Goal: Information Seeking & Learning: Learn about a topic

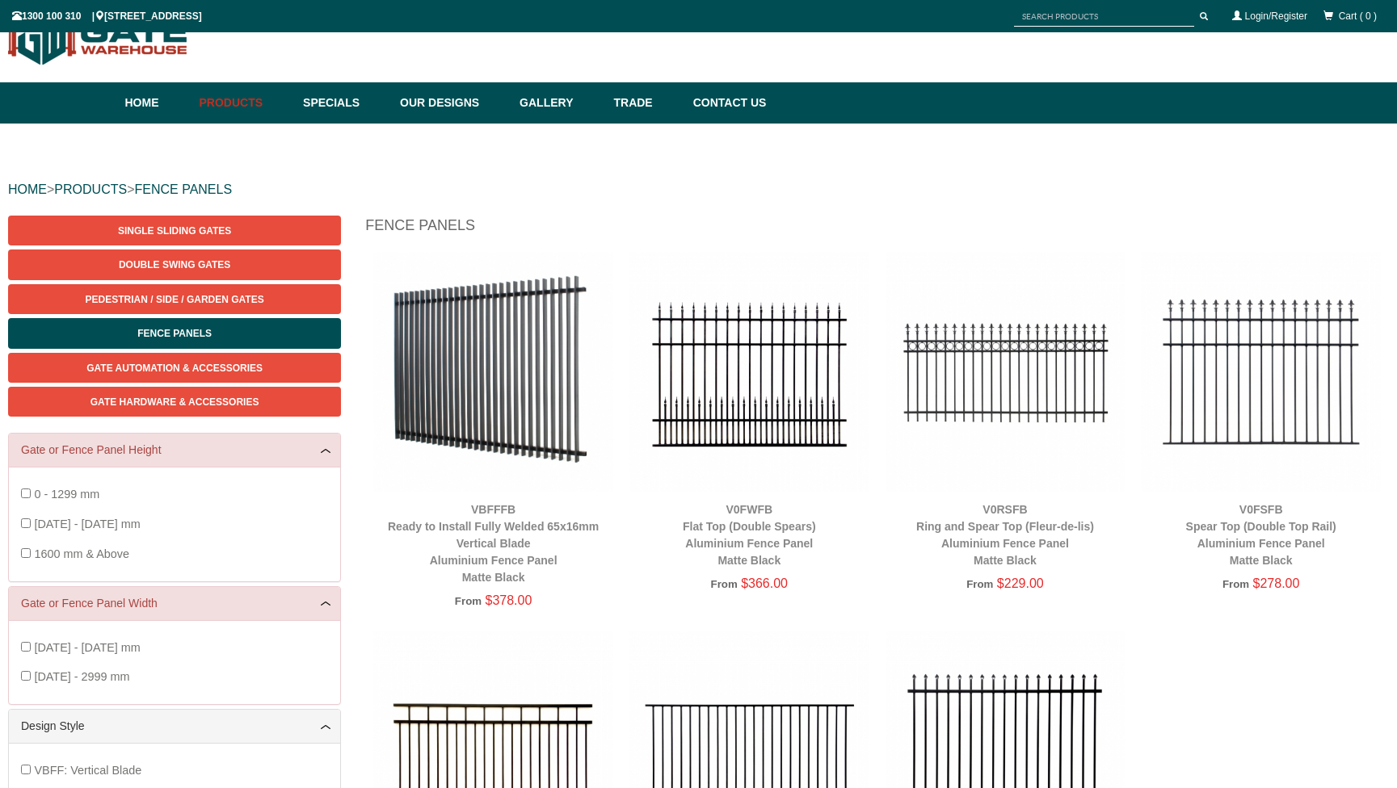
click at [546, 330] on img at bounding box center [493, 372] width 240 height 240
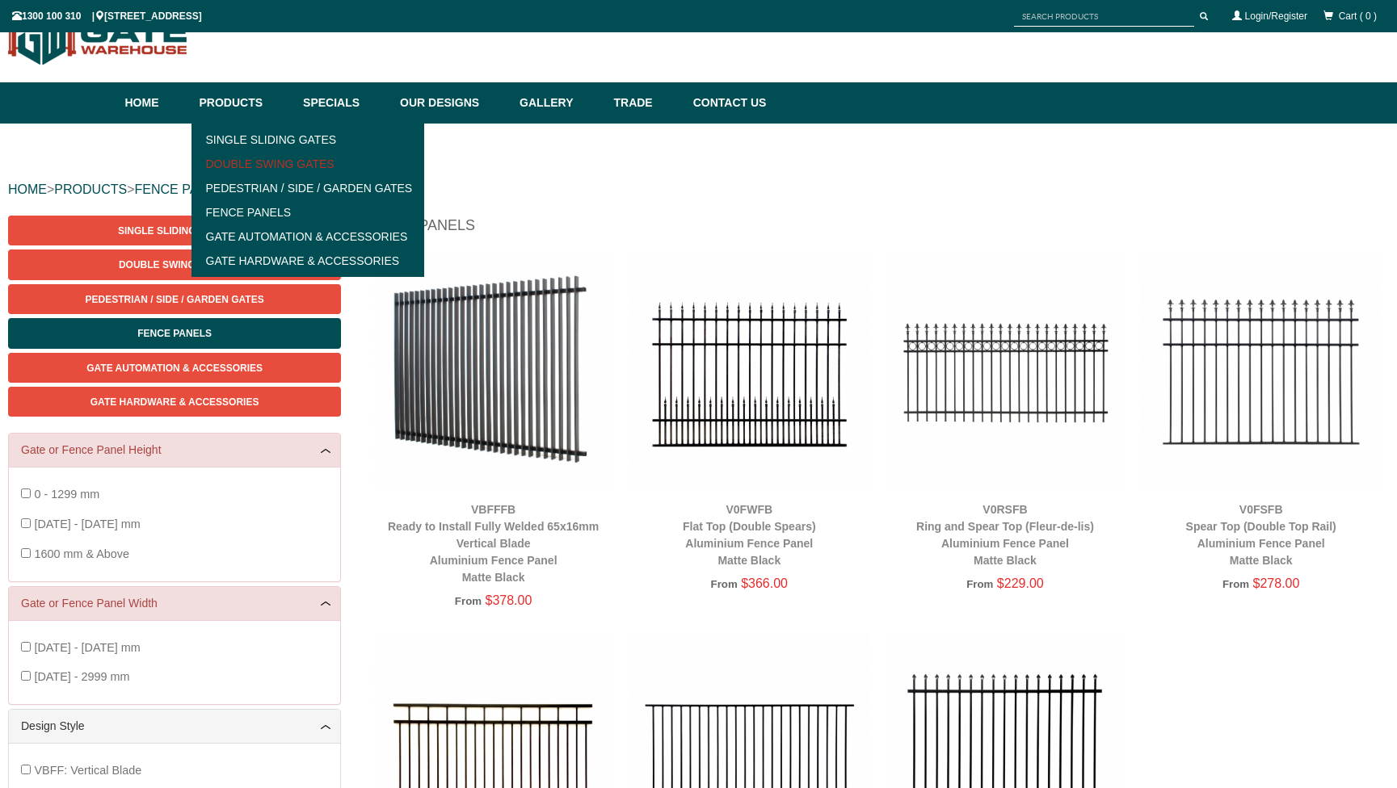
click at [266, 160] on link "Double Swing Gates" at bounding box center [308, 164] width 224 height 24
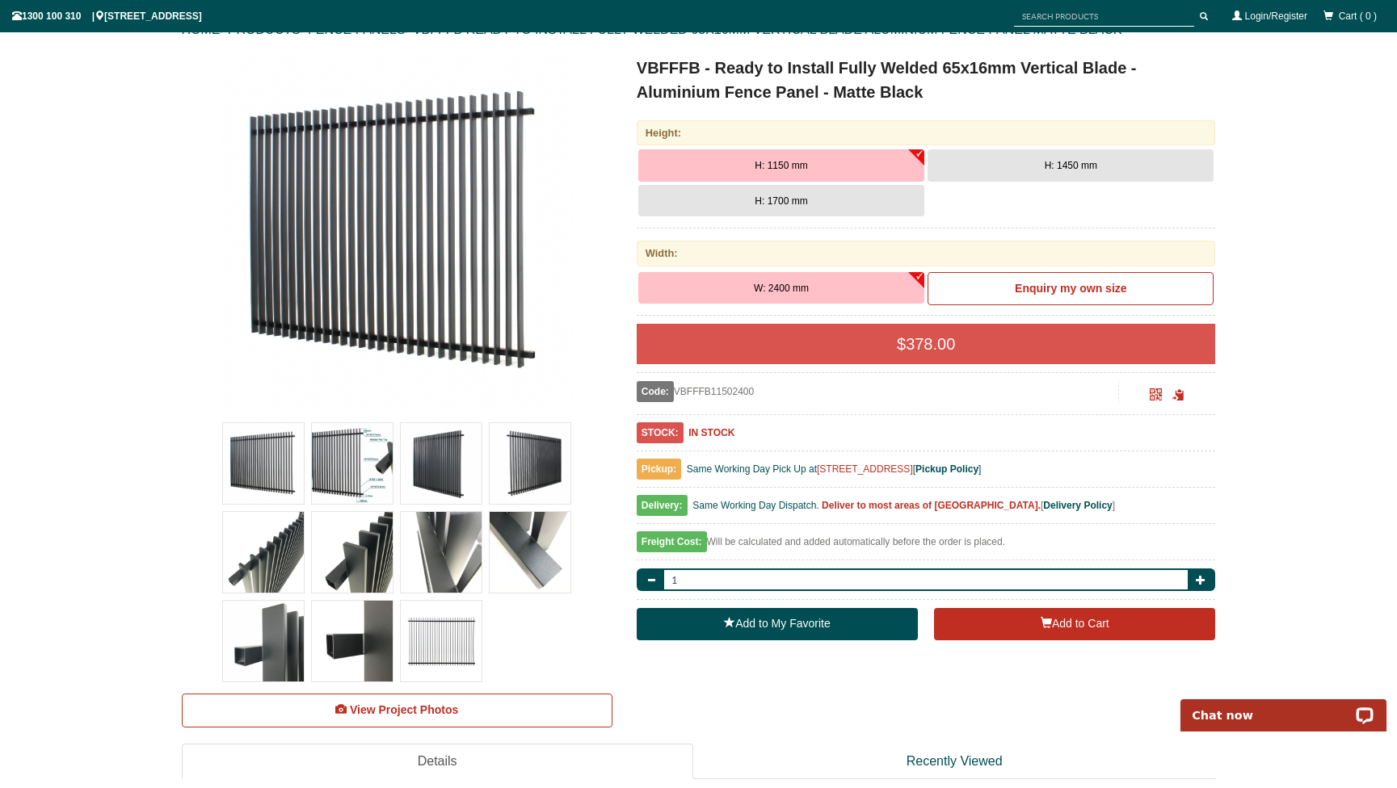
scroll to position [219, 0]
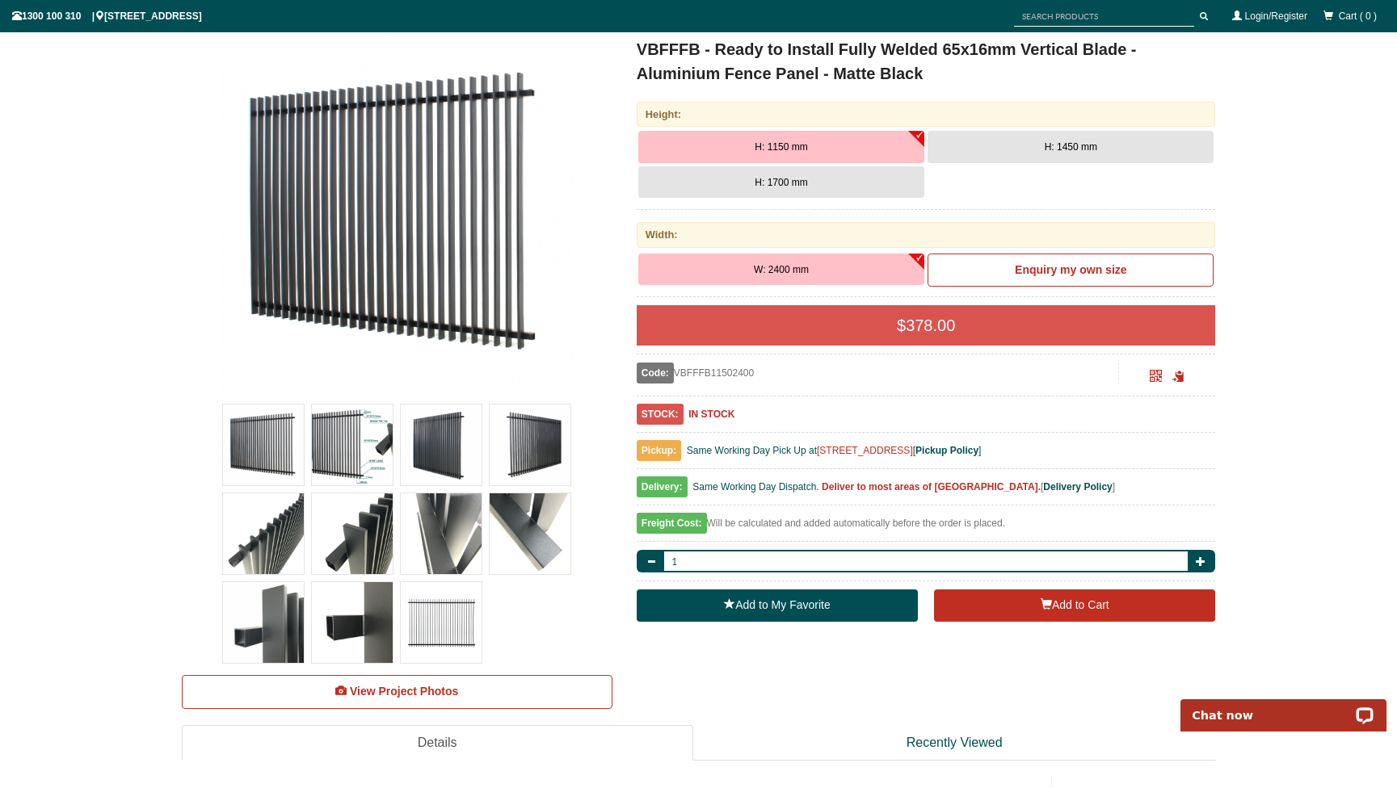
click at [355, 537] on img at bounding box center [352, 534] width 81 height 81
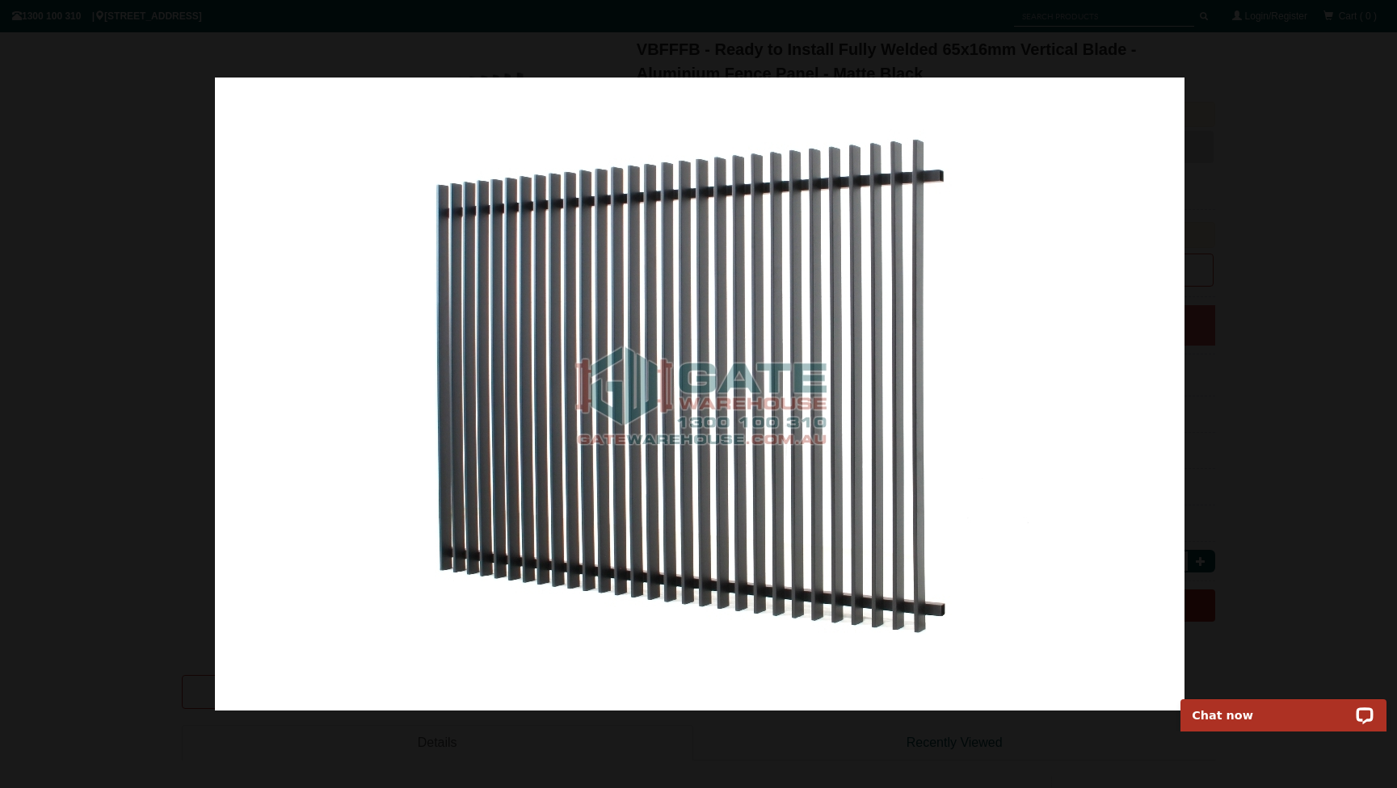
click at [134, 120] on div at bounding box center [699, 394] width 1397 height 788
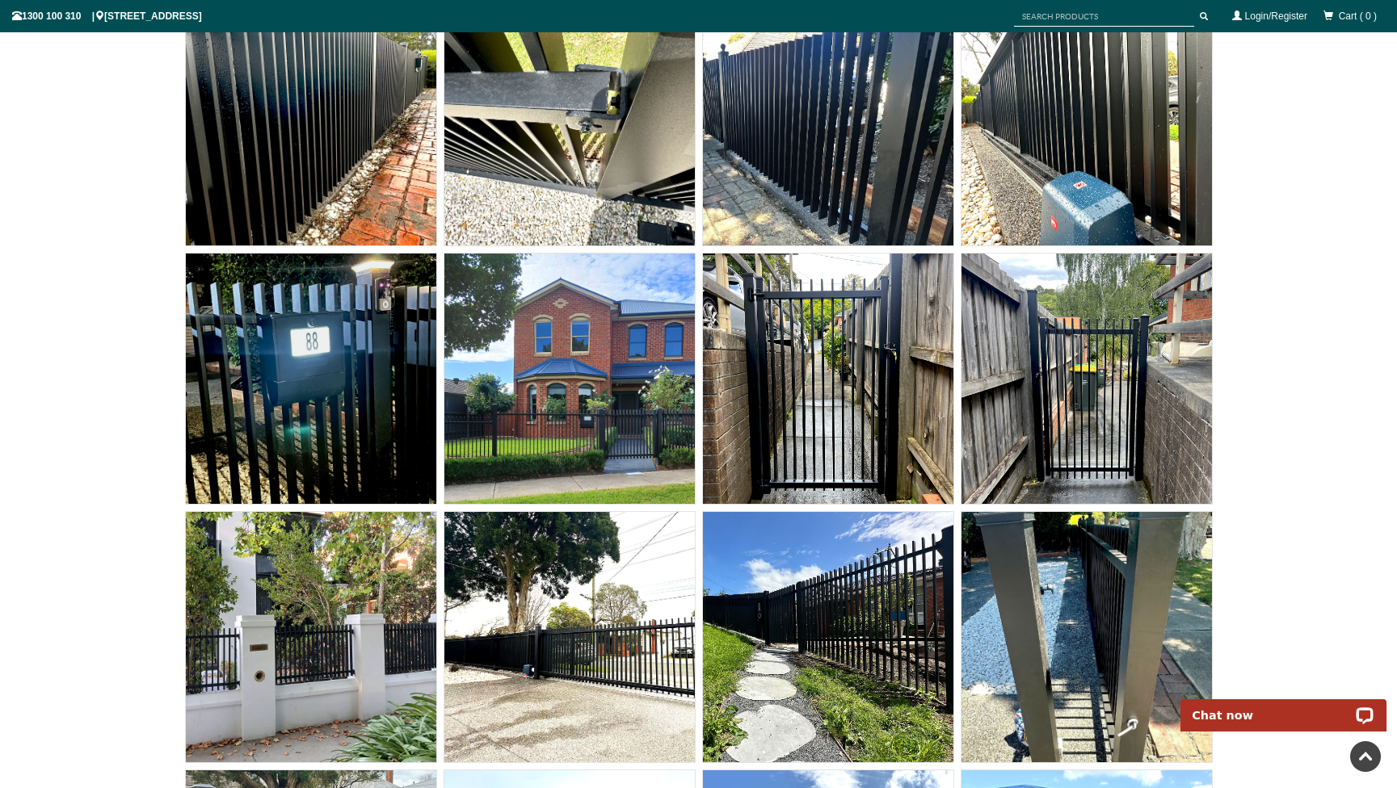
scroll to position [10681, 0]
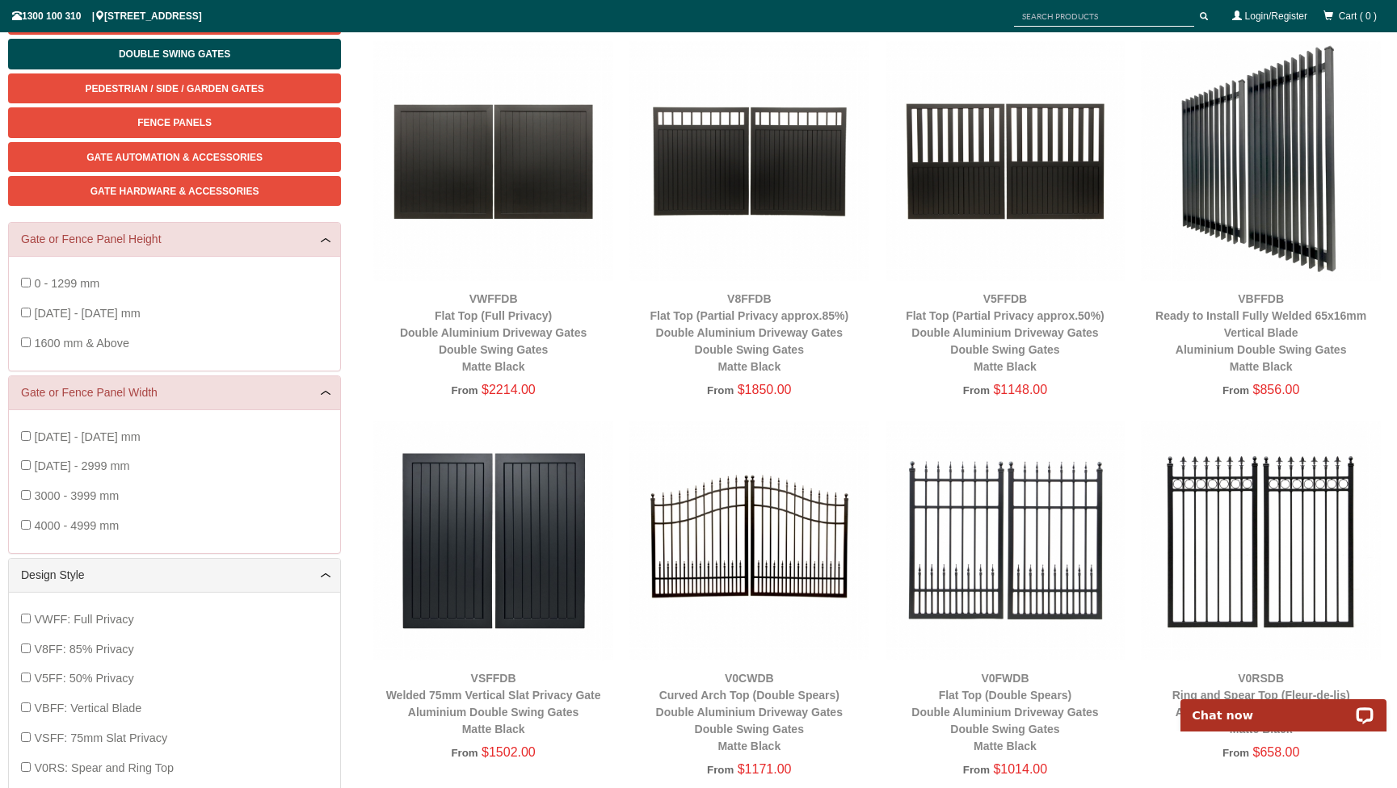
scroll to position [262, 0]
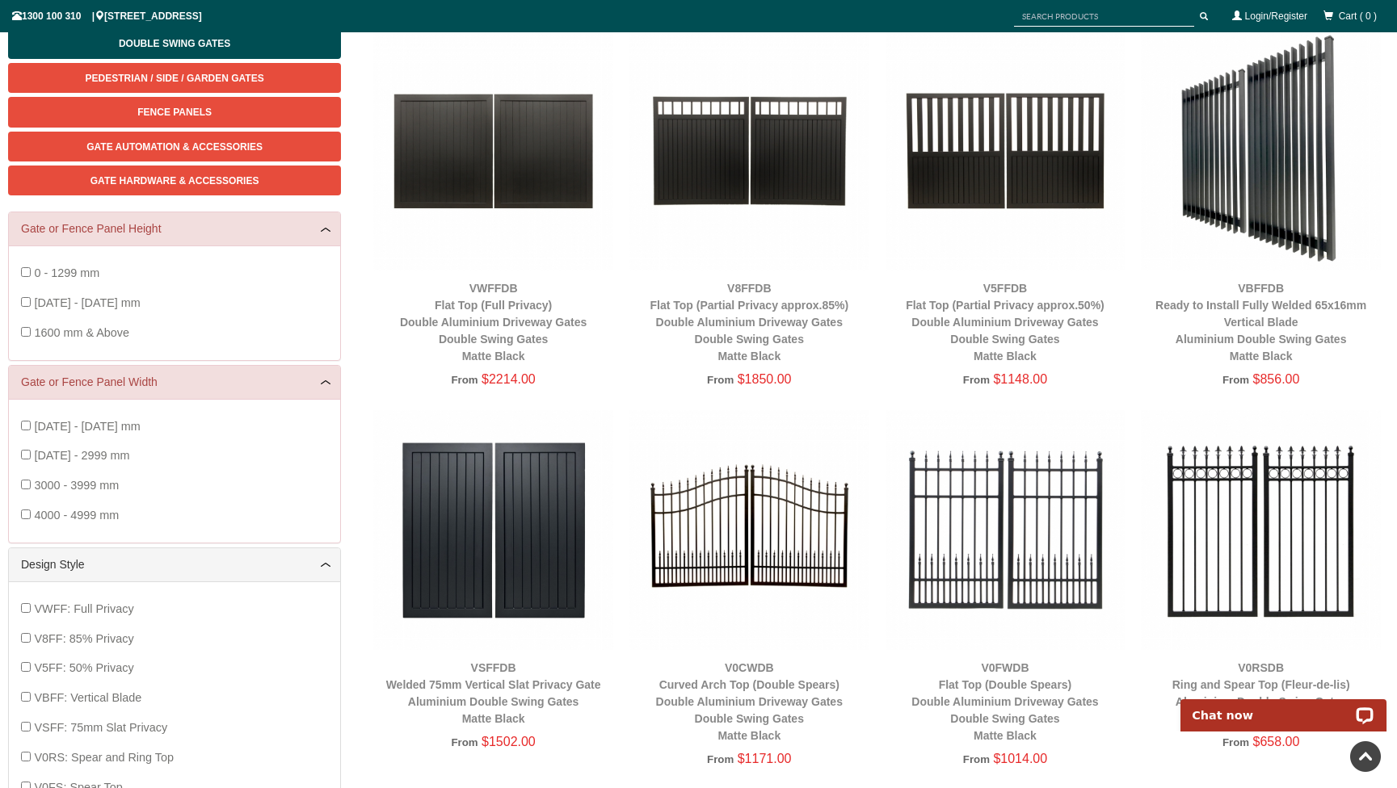
click at [1275, 206] on img at bounding box center [1261, 151] width 240 height 240
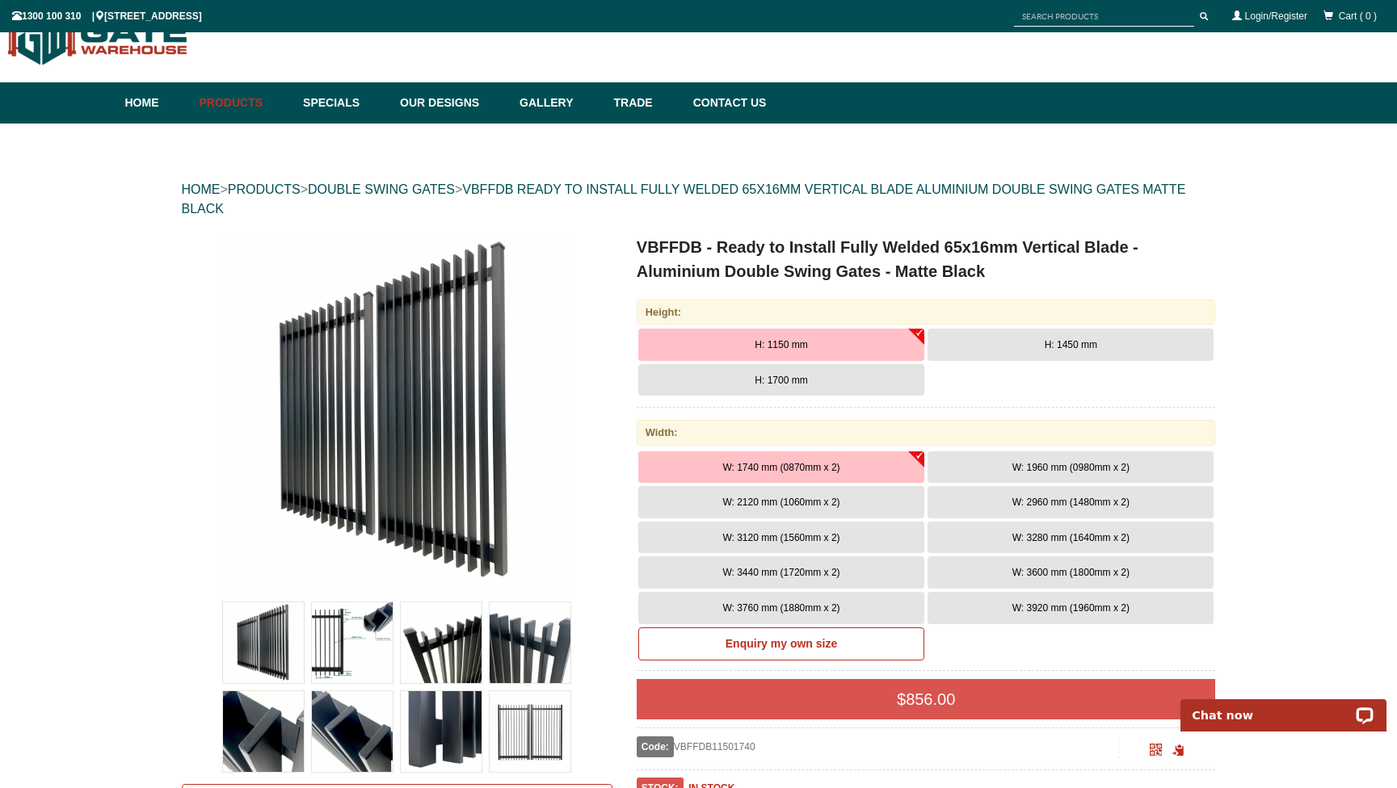
click at [1000, 498] on button "W: 2960 mm (1480mm x 2)" at bounding box center [1070, 502] width 286 height 32
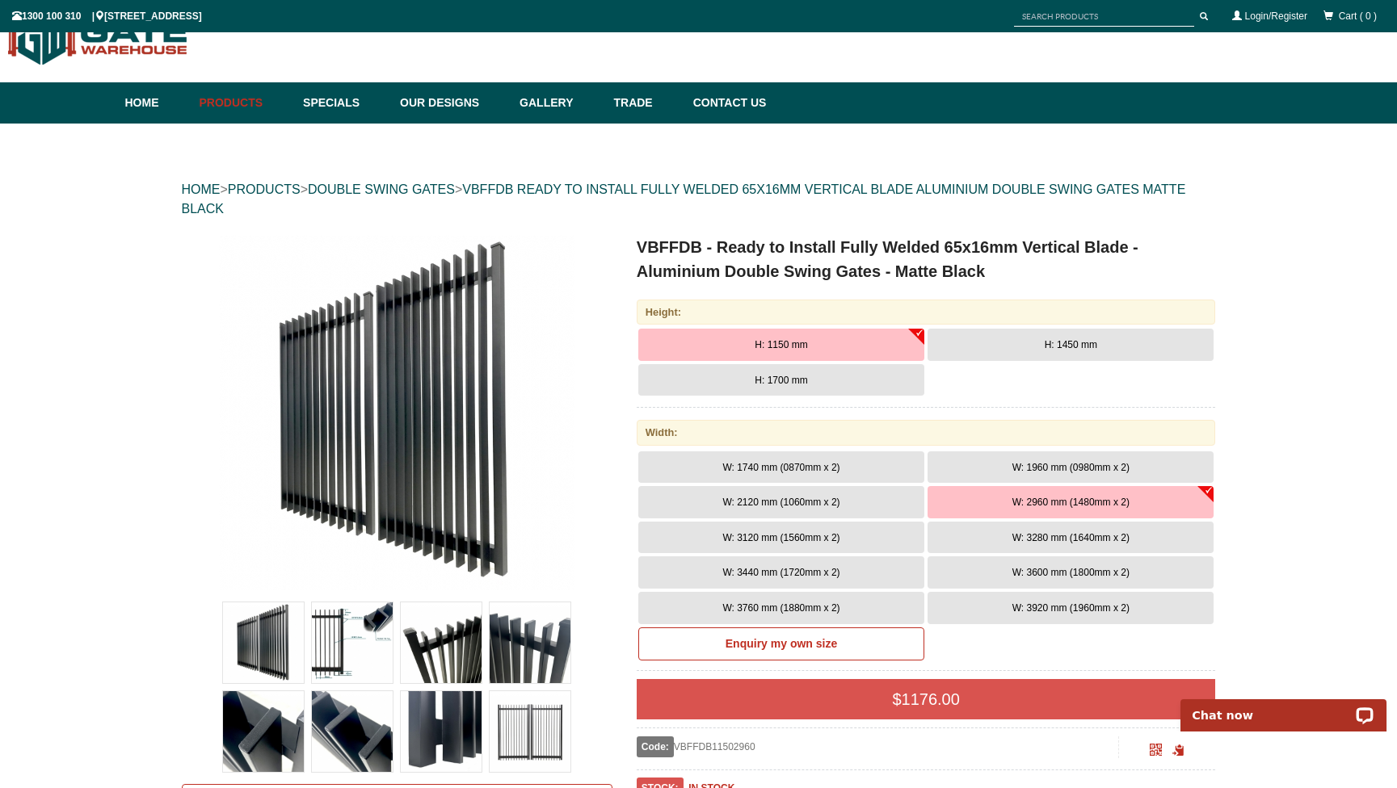
click at [1070, 349] on span "H: 1450 mm" at bounding box center [1070, 344] width 53 height 11
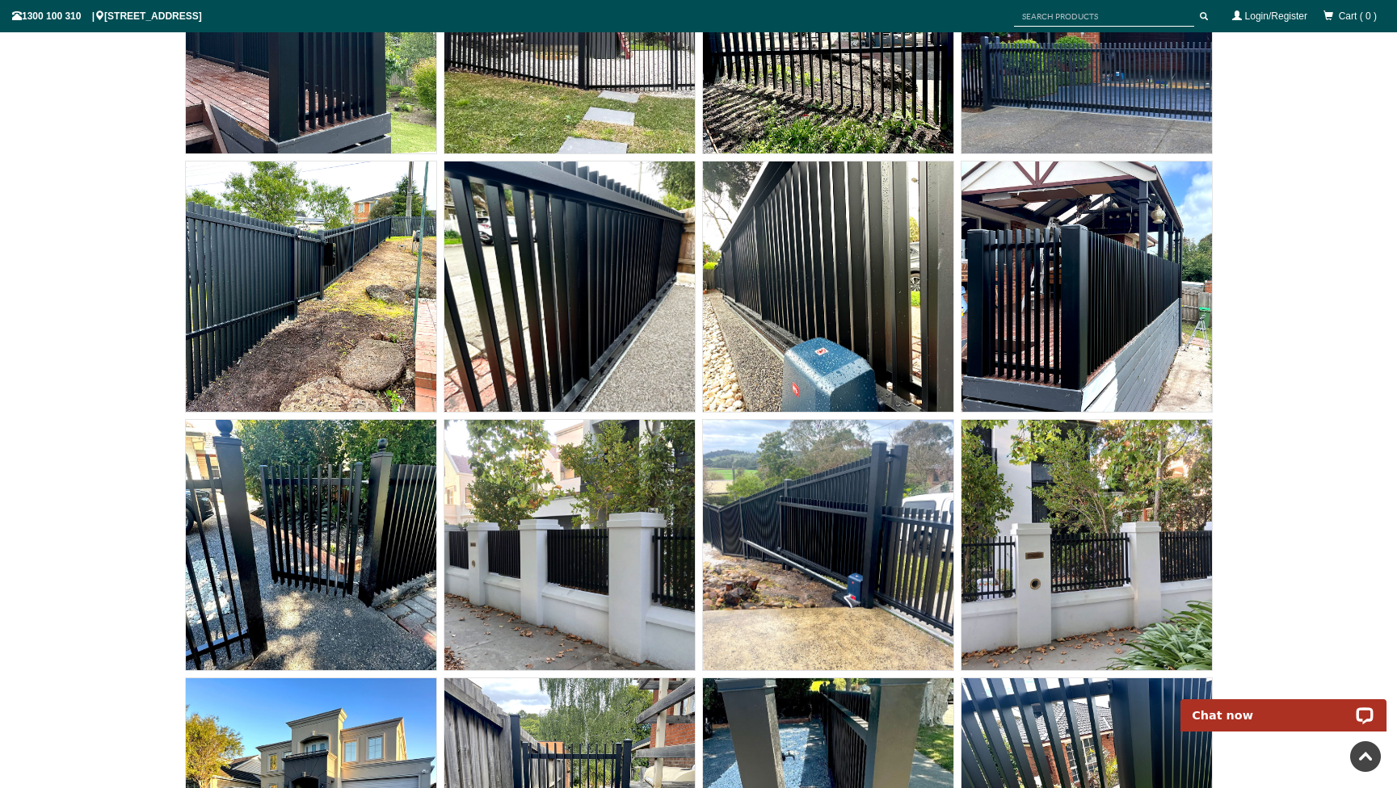
scroll to position [12053, 0]
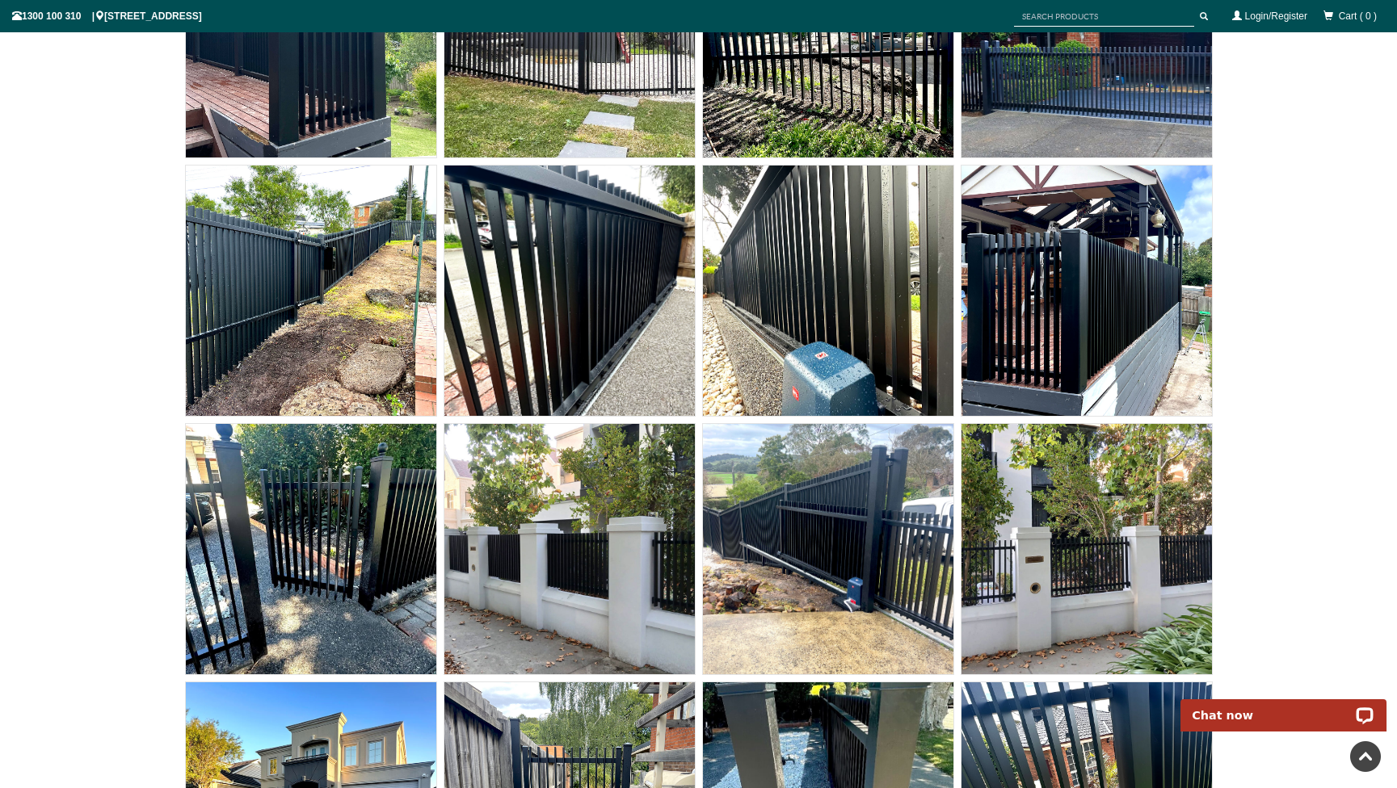
click at [1118, 95] on img at bounding box center [1086, 32] width 250 height 250
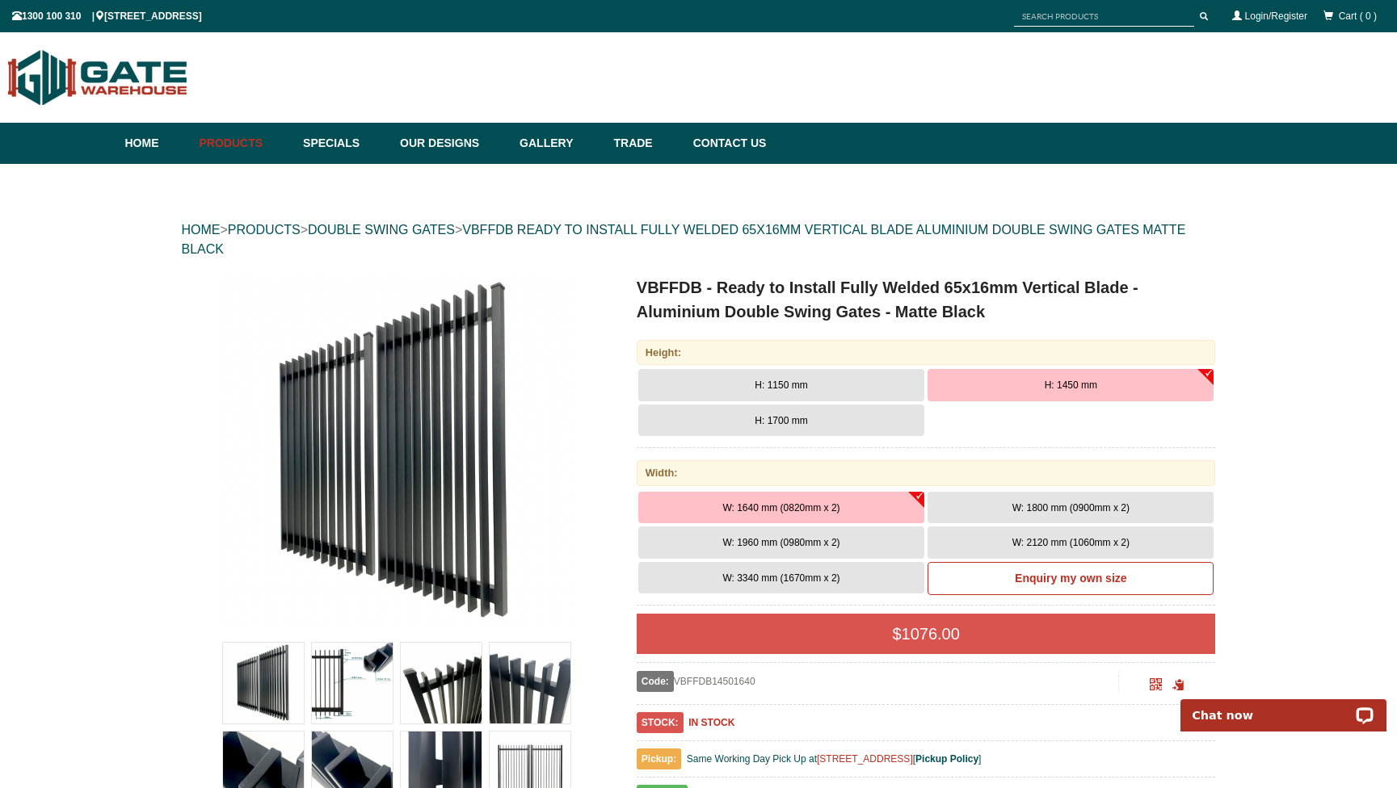
scroll to position [0, 0]
click at [435, 149] on link "Our Designs" at bounding box center [452, 143] width 120 height 41
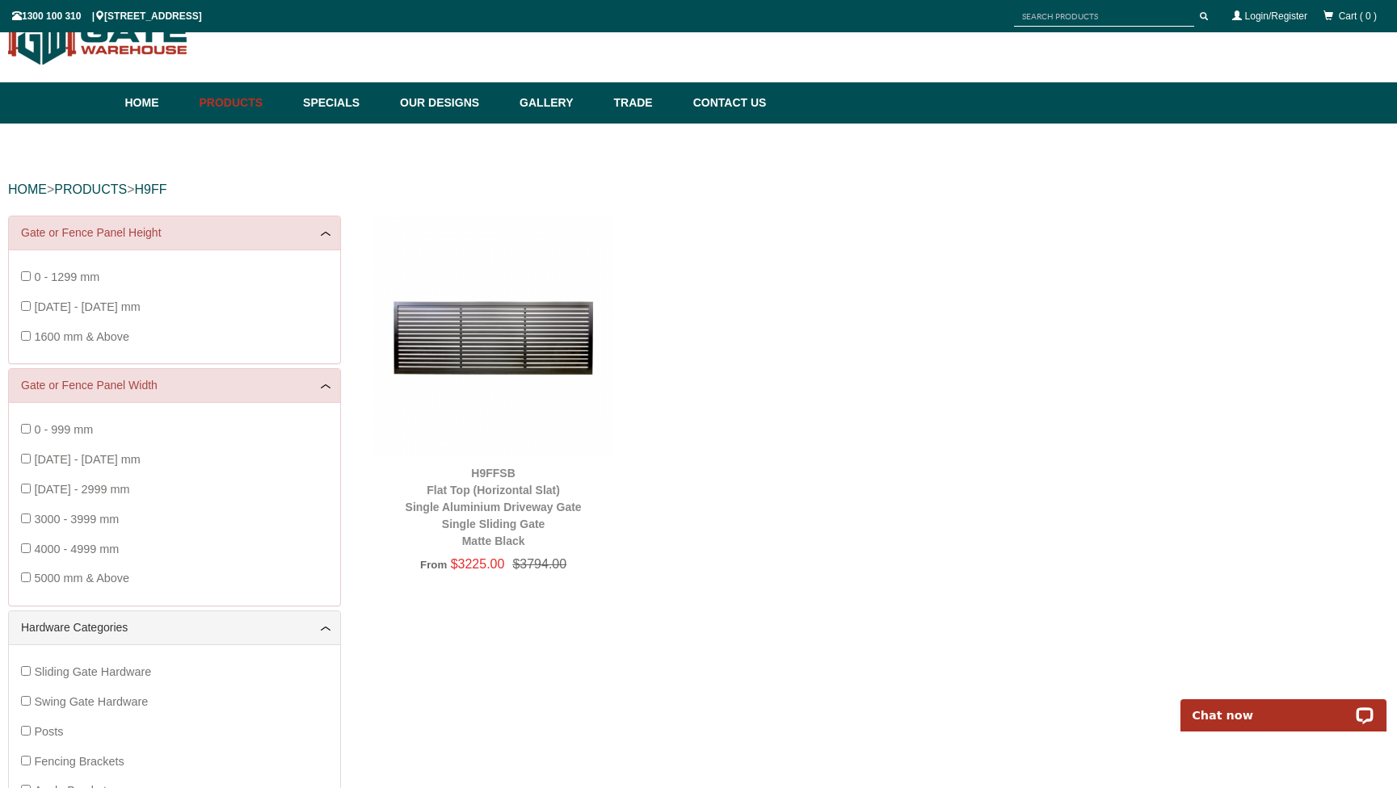
click at [485, 333] on img at bounding box center [493, 336] width 240 height 240
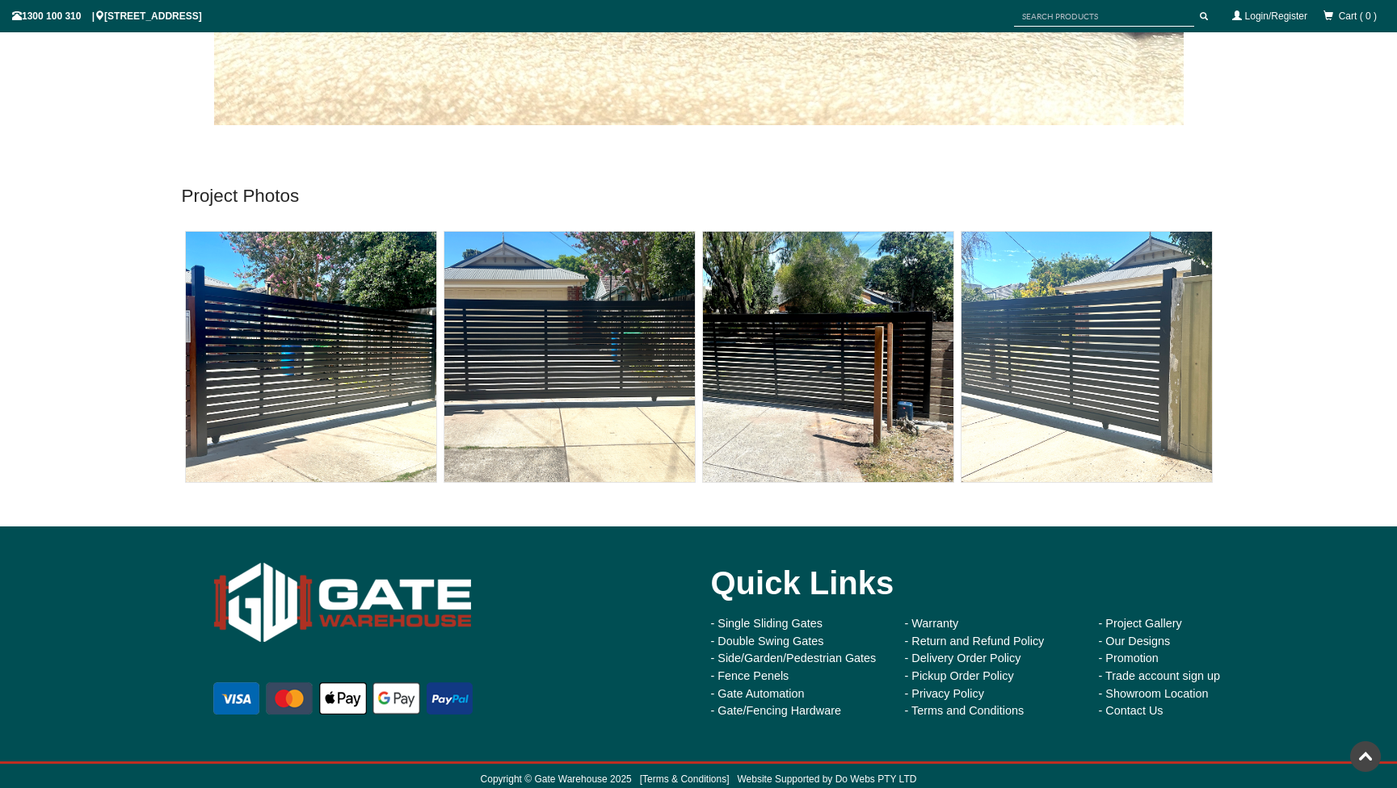
scroll to position [4612, 0]
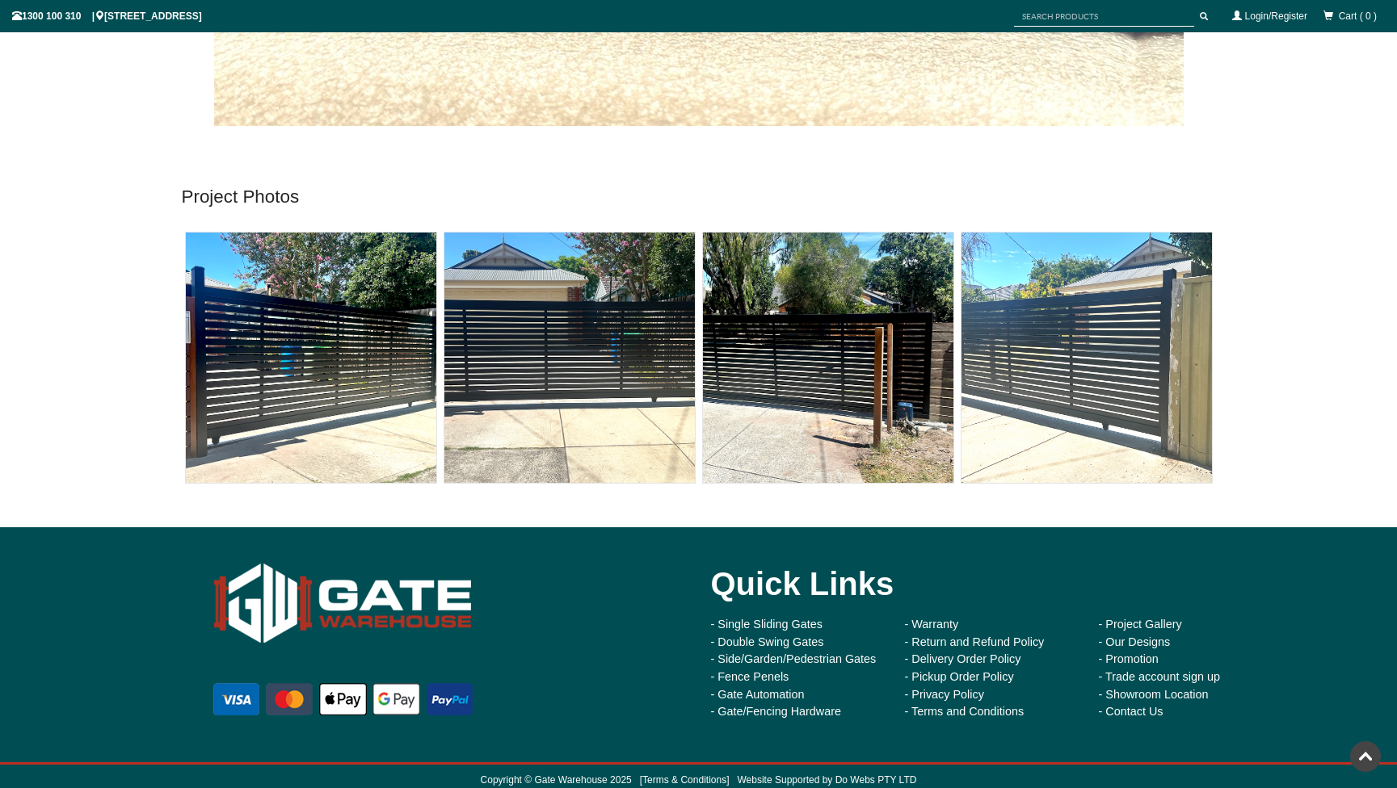
click at [310, 386] on img at bounding box center [311, 358] width 250 height 250
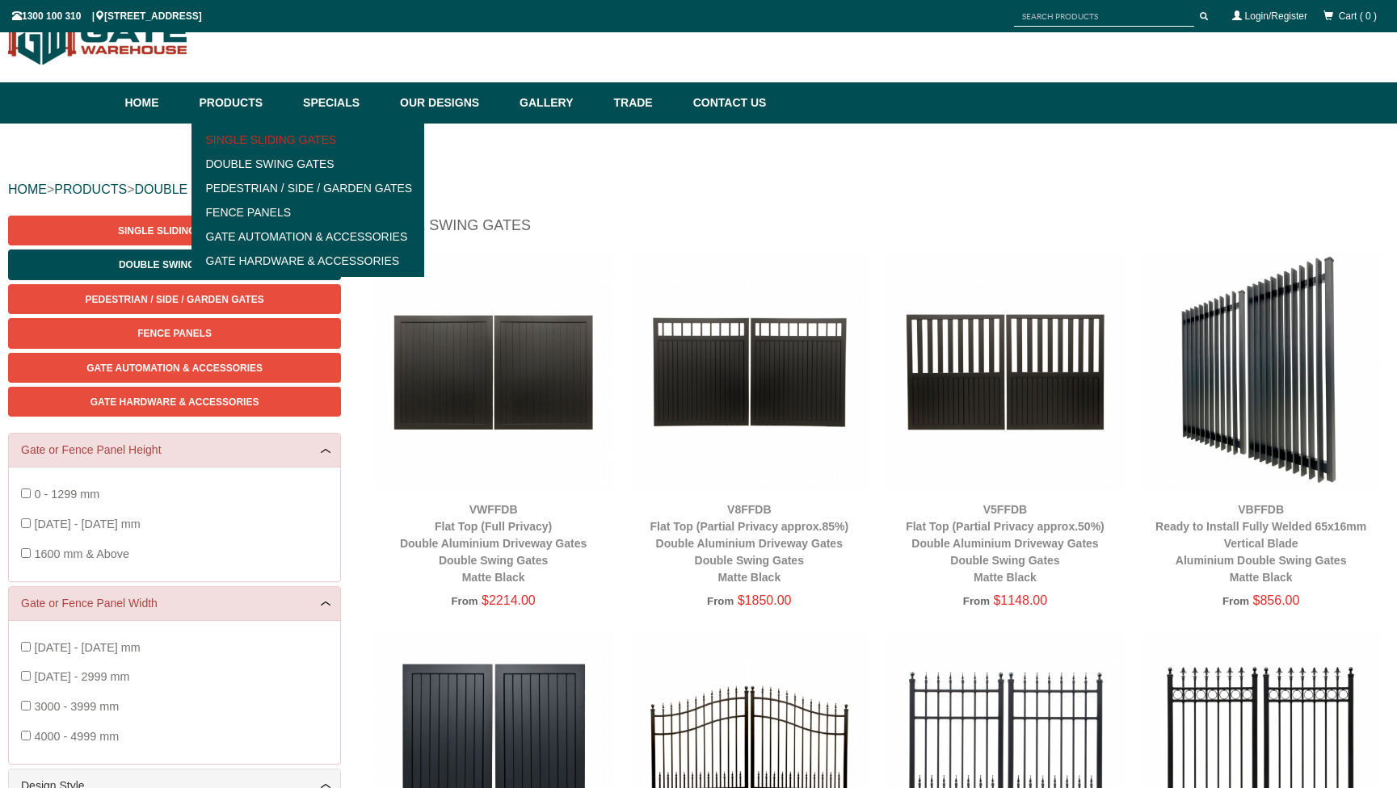
click at [261, 140] on link "Single Sliding Gates" at bounding box center [308, 140] width 224 height 24
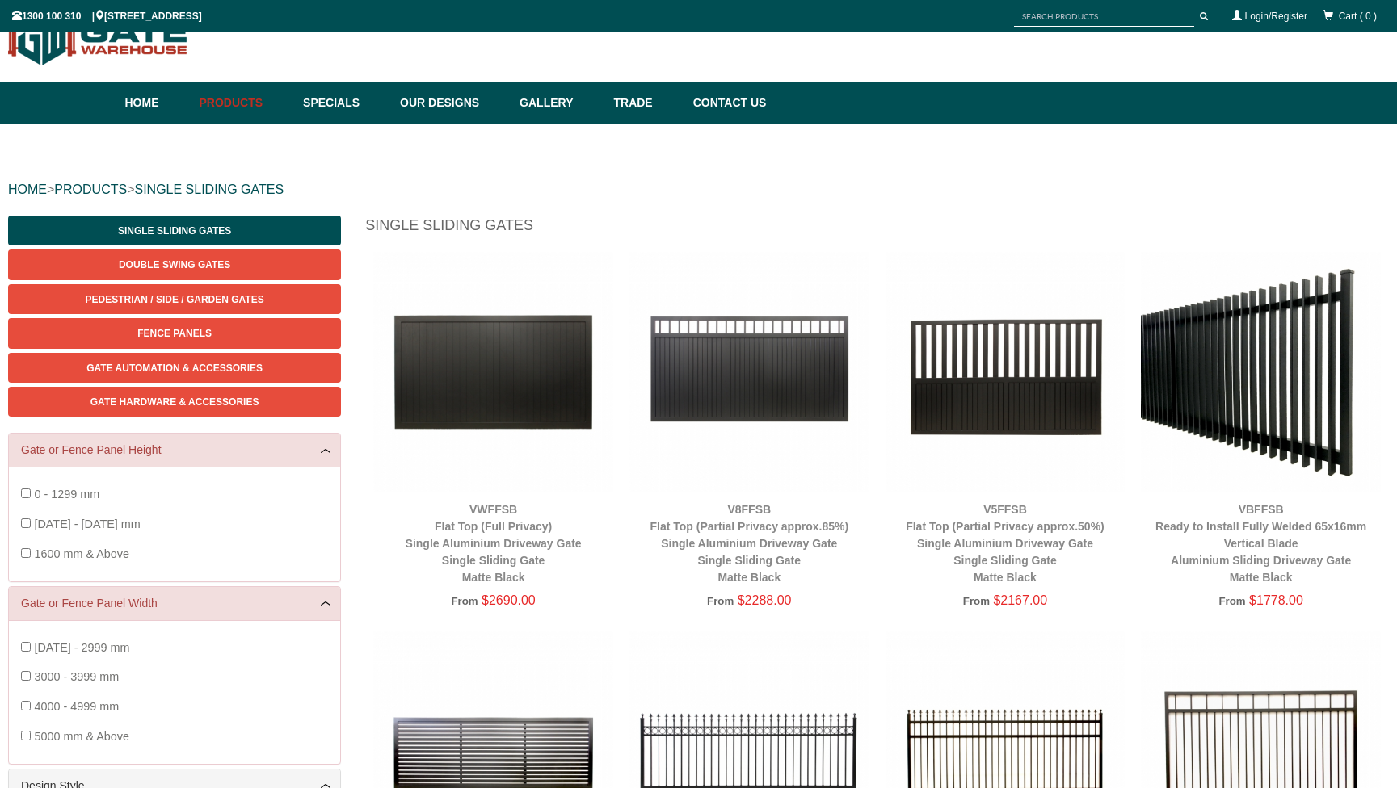
click at [698, 225] on h1 "Single Sliding Gates" at bounding box center [876, 230] width 1023 height 28
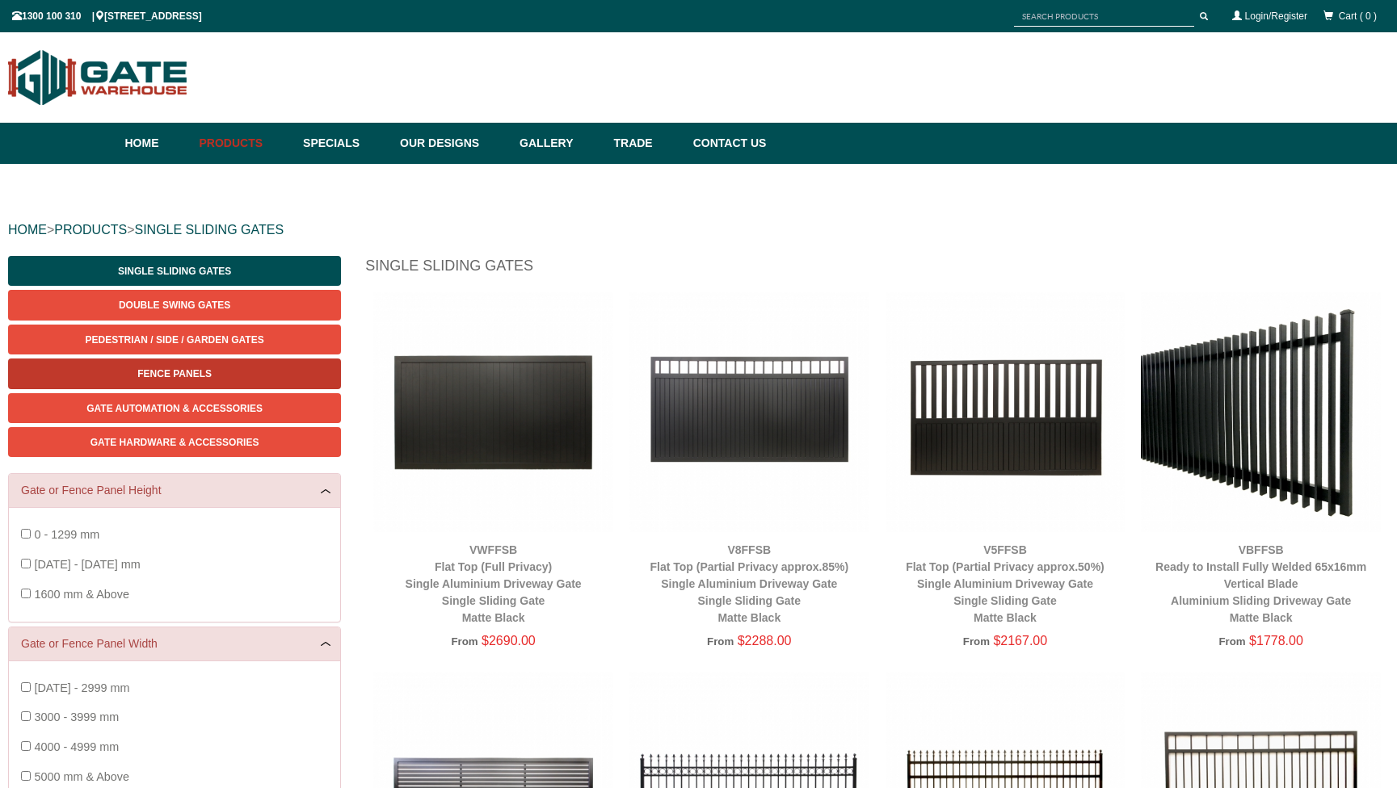
click at [168, 368] on span "Fence Panels" at bounding box center [174, 373] width 74 height 11
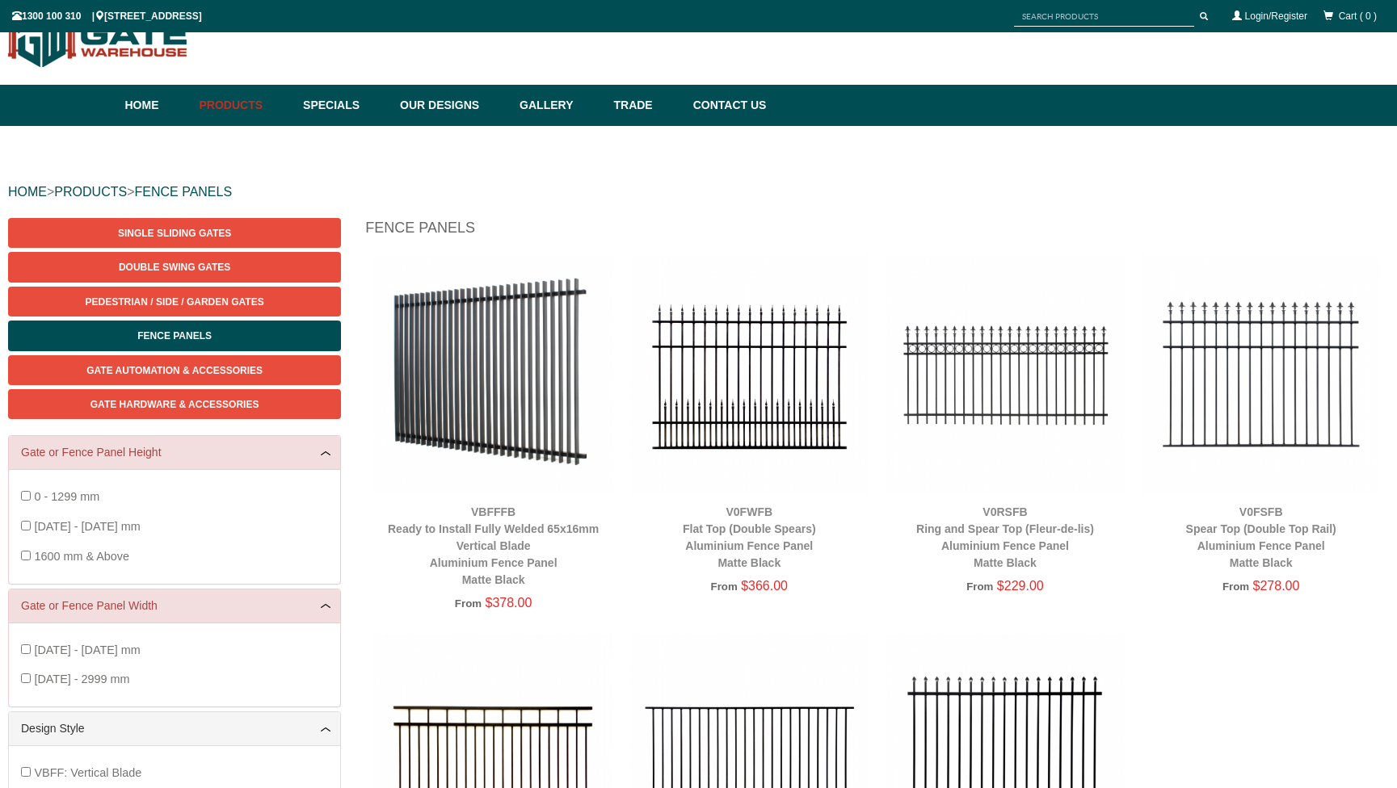
scroll to position [40, 0]
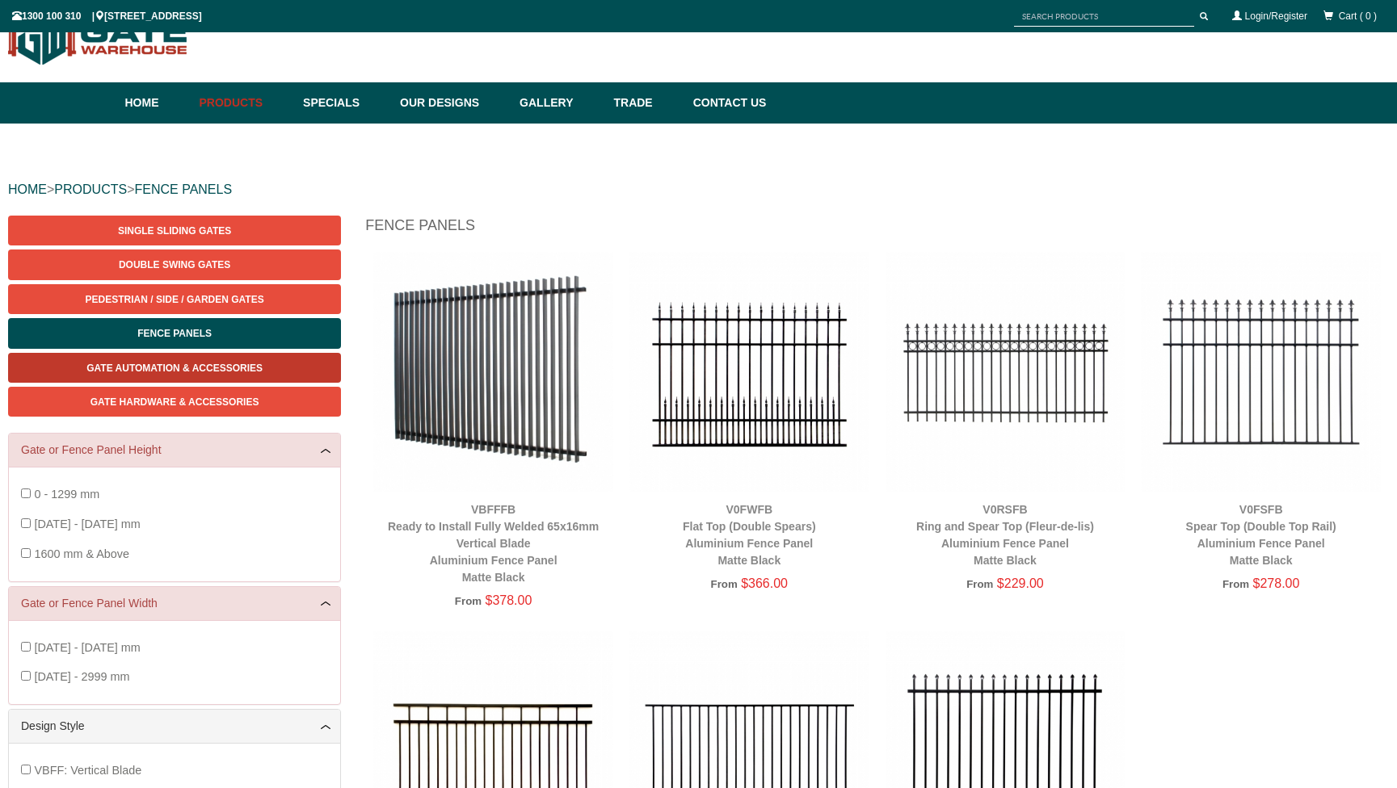
click at [148, 368] on span "Gate Automation & Accessories" at bounding box center [174, 368] width 176 height 11
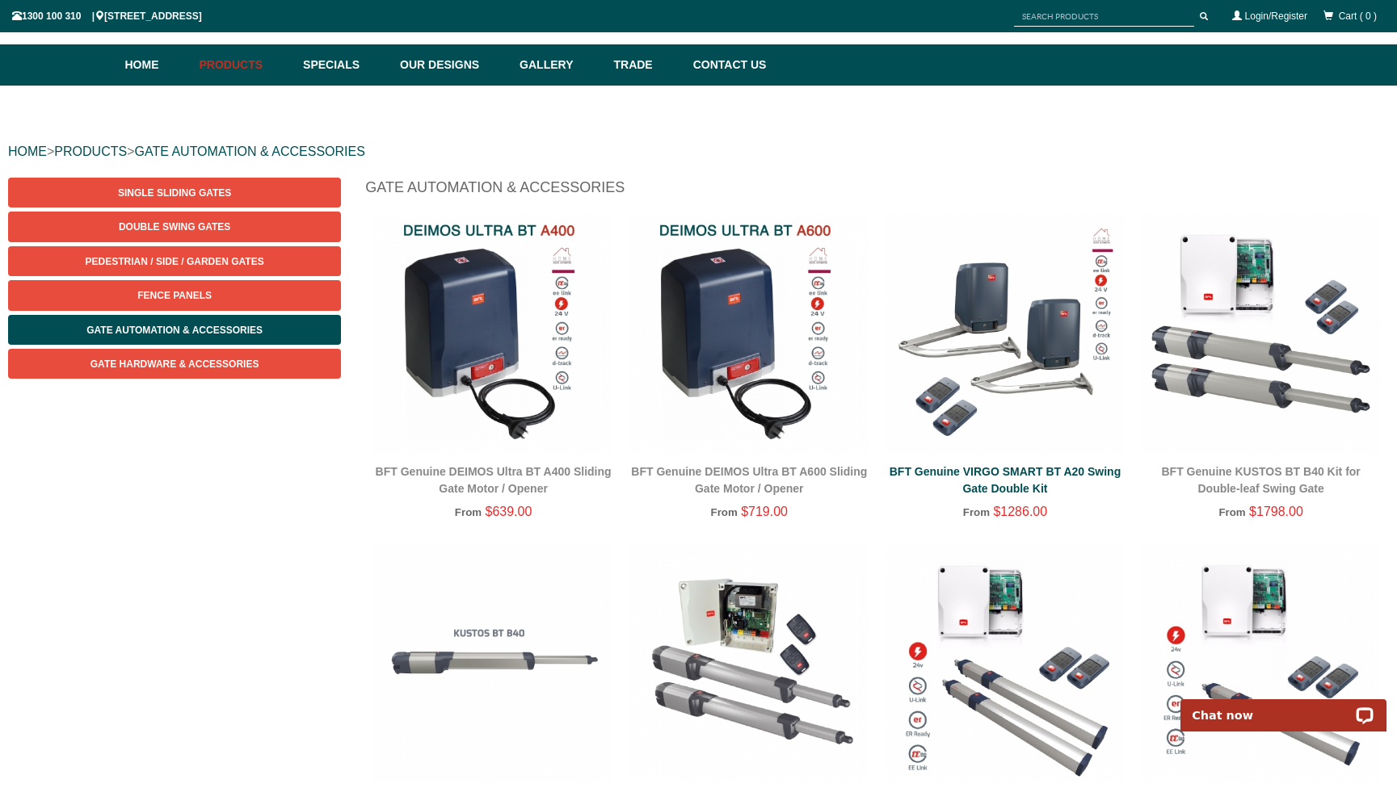
scroll to position [78, 0]
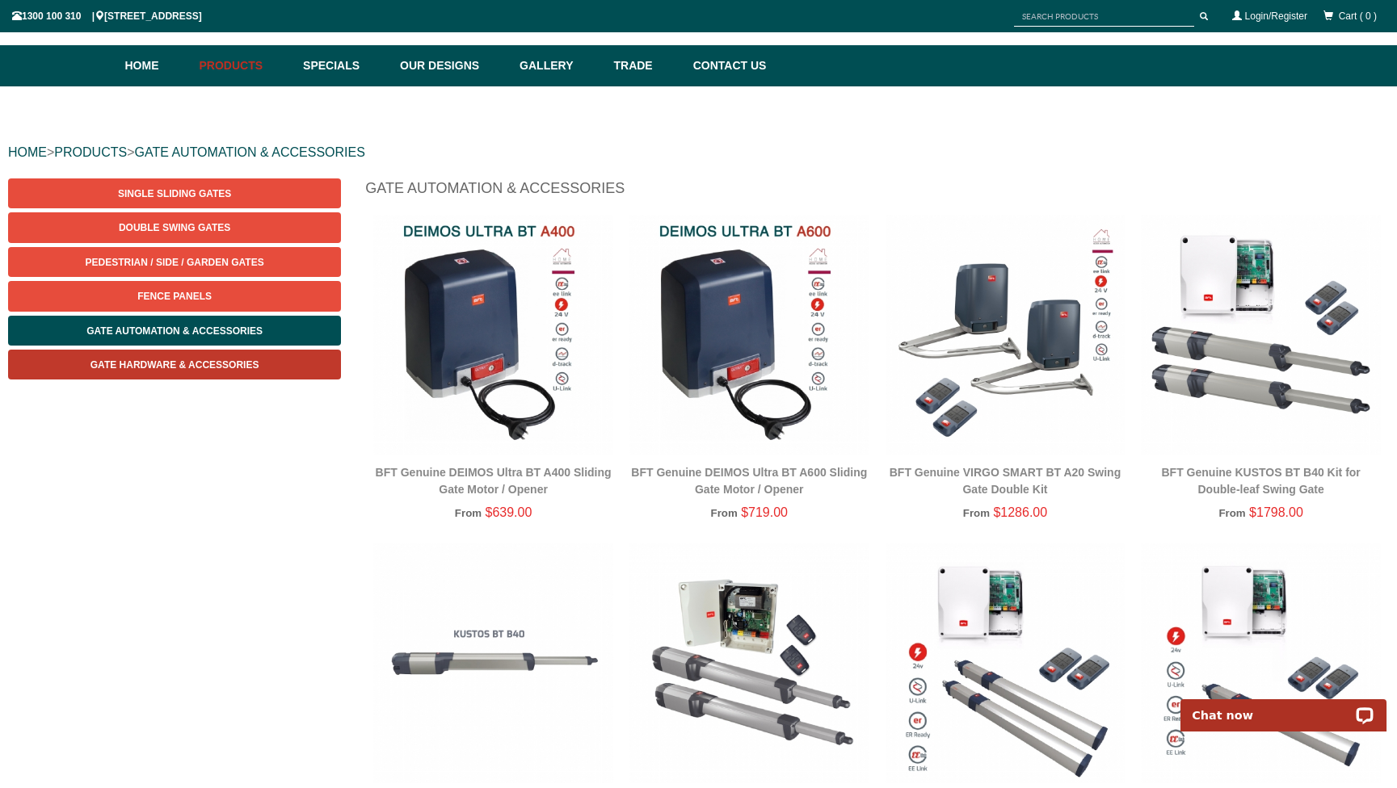
click at [273, 359] on link "Gate Hardware & Accessories" at bounding box center [174, 365] width 333 height 30
click at [1063, 356] on img at bounding box center [1005, 335] width 240 height 240
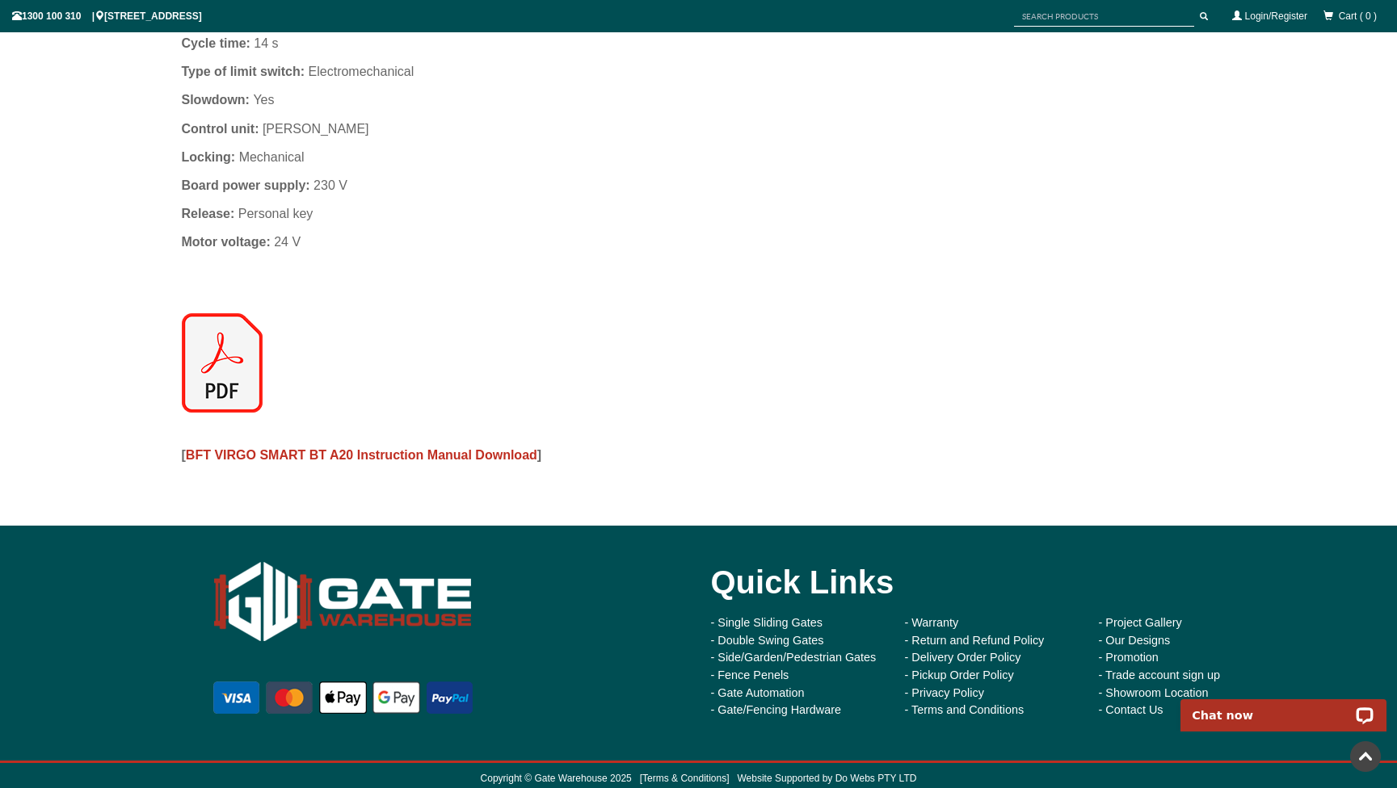
scroll to position [1232, 0]
